Goal: Task Accomplishment & Management: Manage account settings

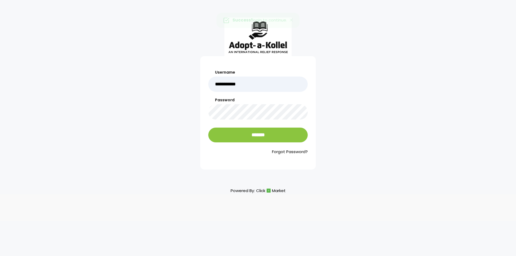
type input "**********"
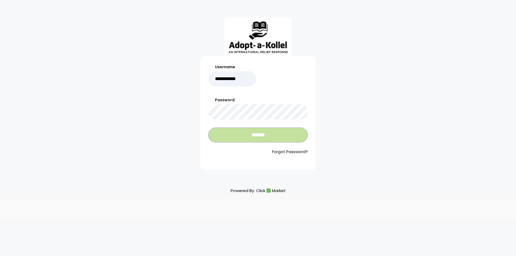
click at [260, 137] on input "*******" at bounding box center [257, 135] width 99 height 15
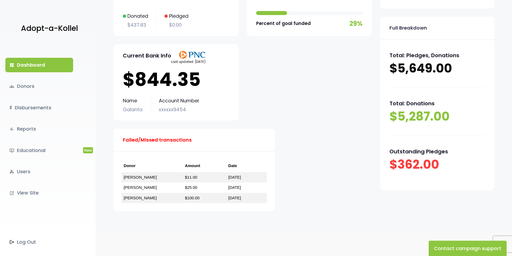
scroll to position [86, 0]
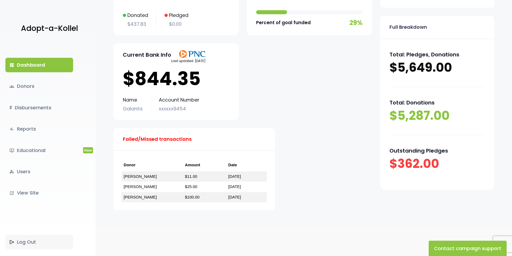
click at [35, 240] on link ".st0 { fill: none; } Log Out" at bounding box center [39, 242] width 68 height 15
